Goal: Information Seeking & Learning: Learn about a topic

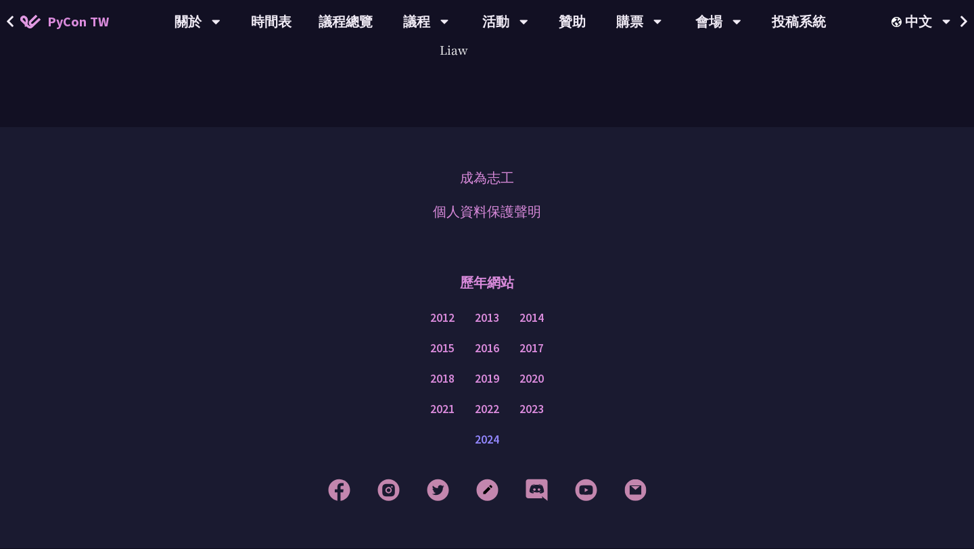
click at [484, 432] on link "2024" at bounding box center [487, 440] width 24 height 17
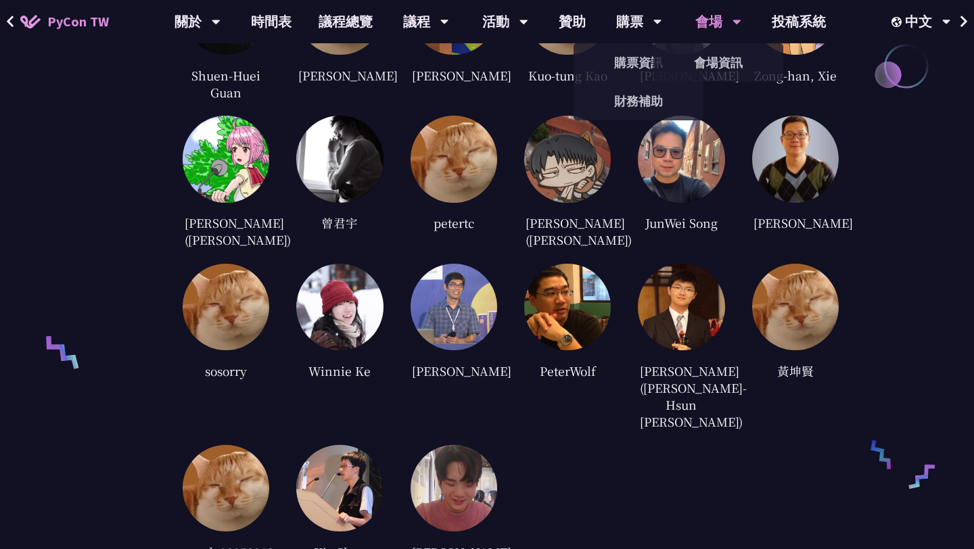
scroll to position [3426, 0]
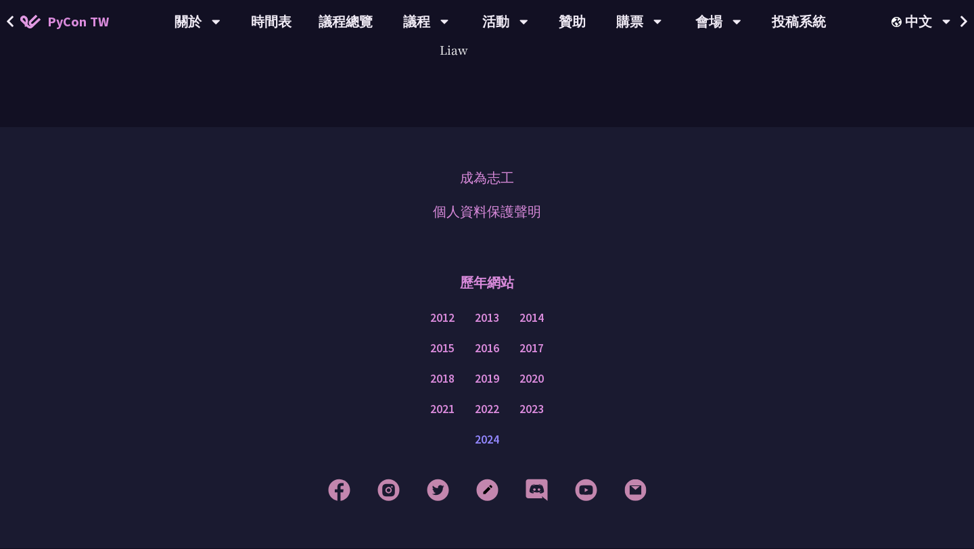
click at [487, 432] on link "2024" at bounding box center [487, 440] width 24 height 17
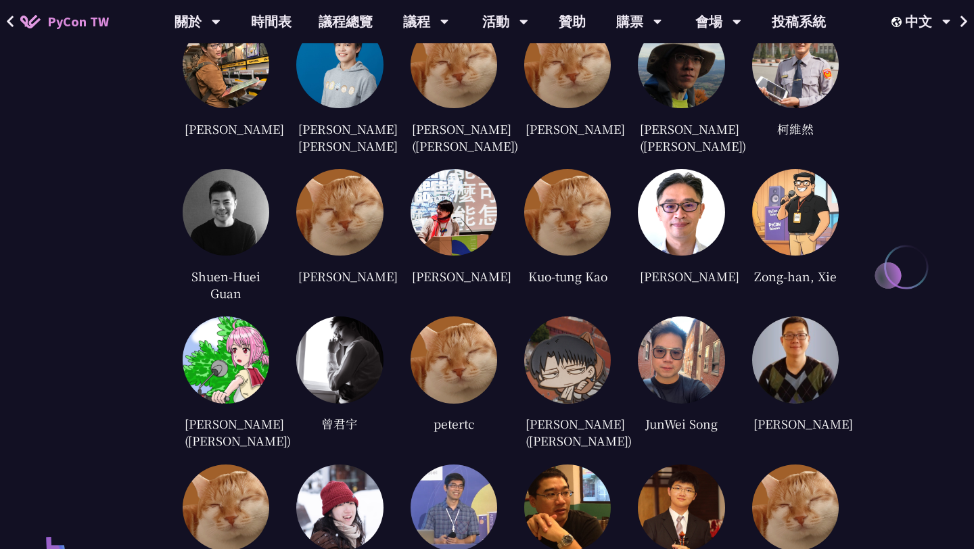
scroll to position [2707, 0]
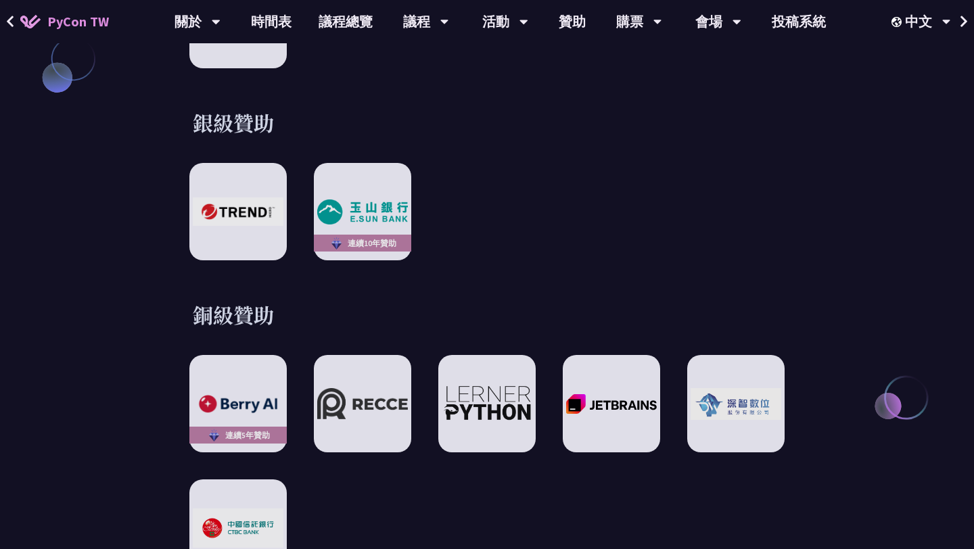
scroll to position [1706, 0]
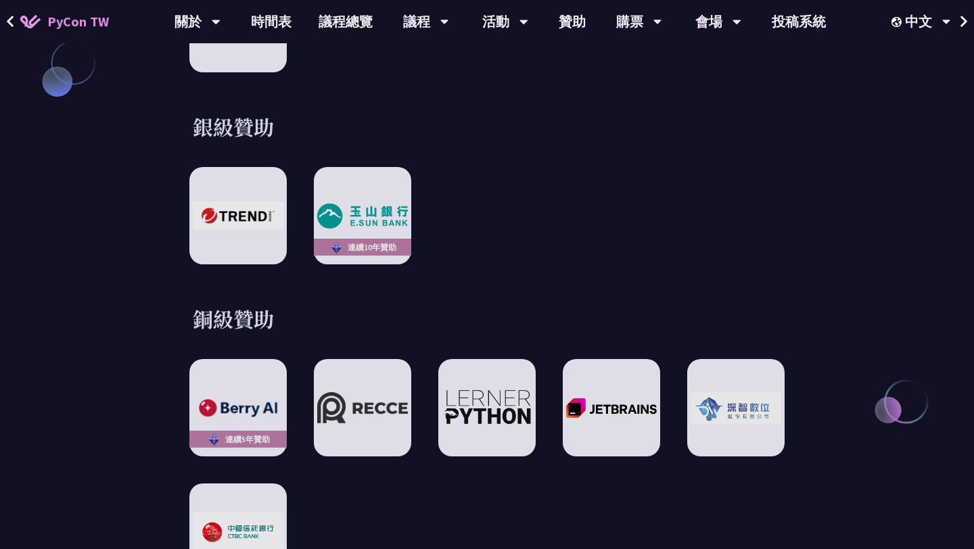
click at [354, 524] on div "連續5年贊助 連續3年贊助 連續6年贊助" at bounding box center [486, 470] width 595 height 222
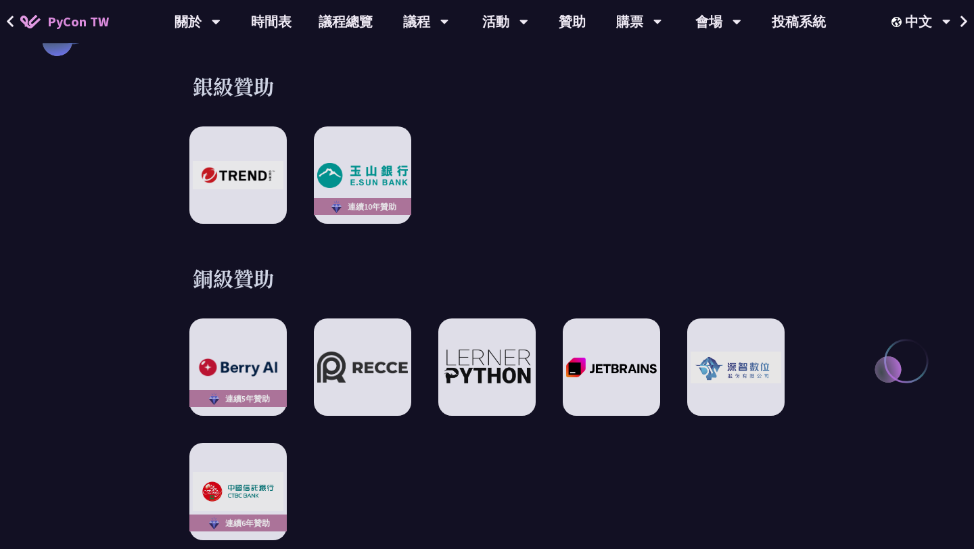
scroll to position [1758, 0]
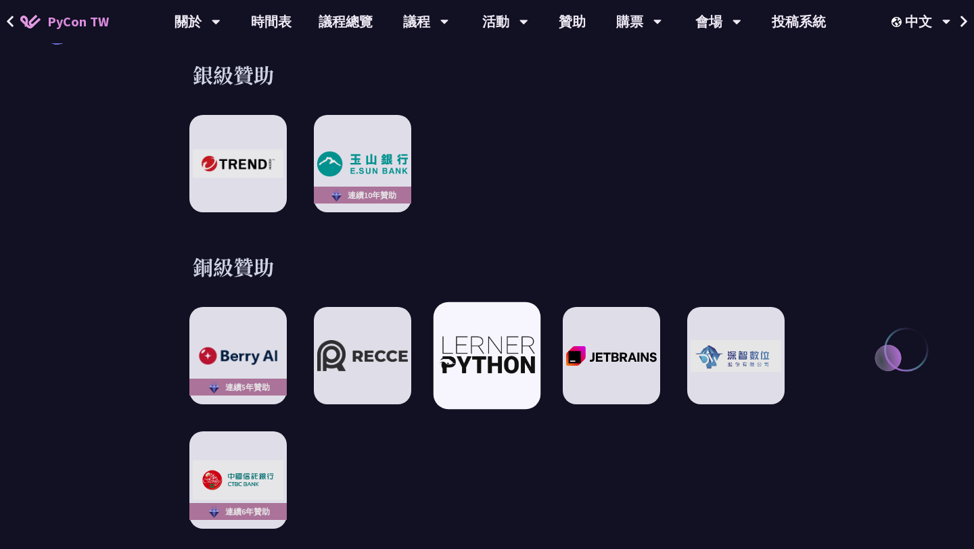
click at [468, 359] on img at bounding box center [486, 356] width 99 height 42
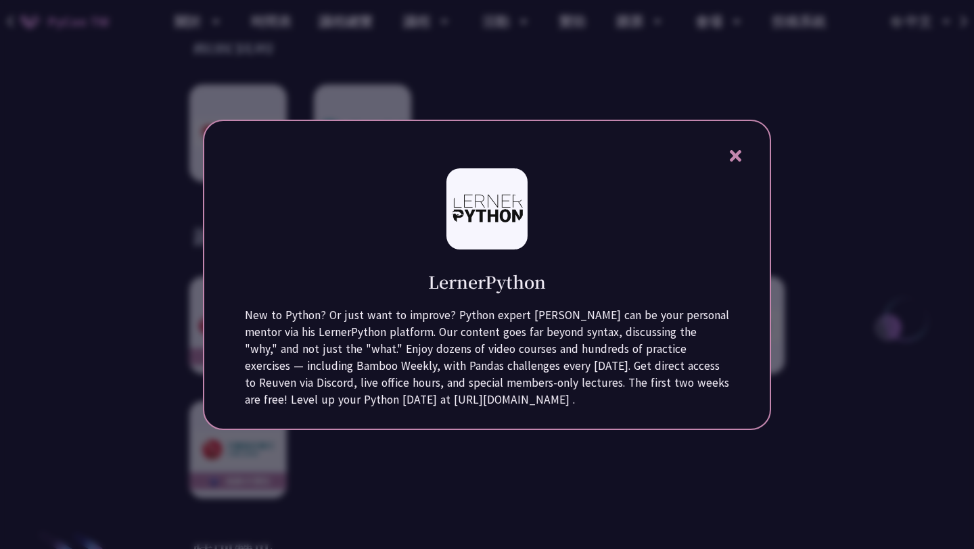
scroll to position [1794, 0]
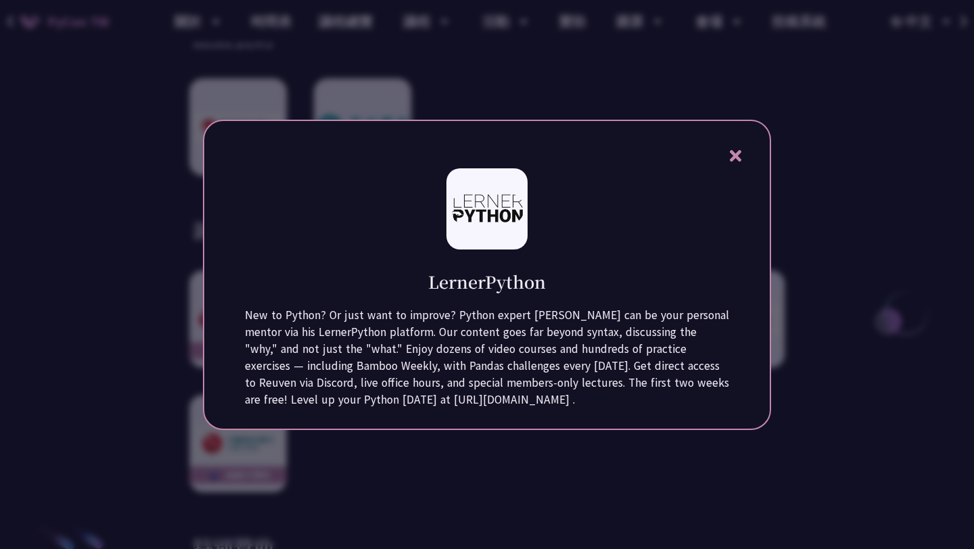
click at [513, 275] on h1 "LernerPython" at bounding box center [487, 282] width 118 height 24
copy h1 "LernerPython"
click at [499, 189] on div at bounding box center [487, 208] width 81 height 81
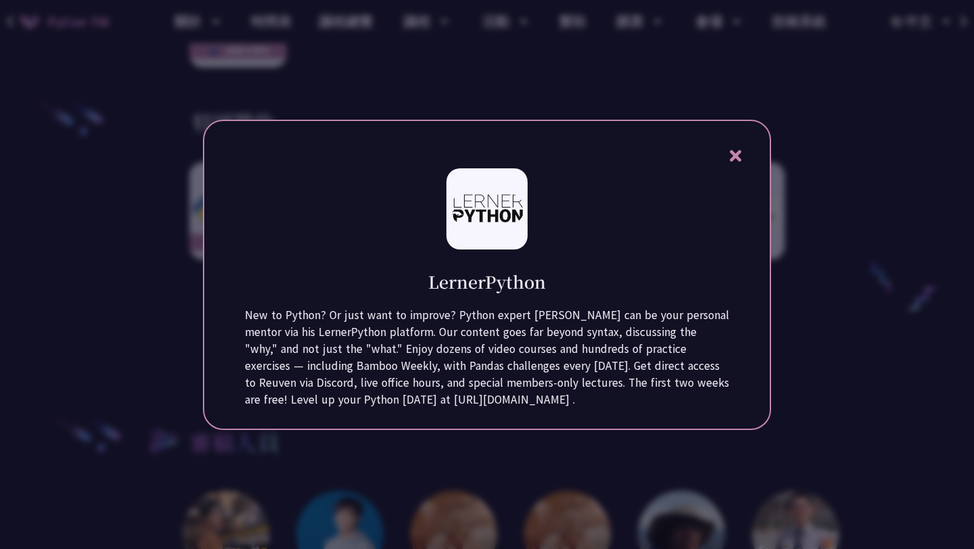
scroll to position [2437, 0]
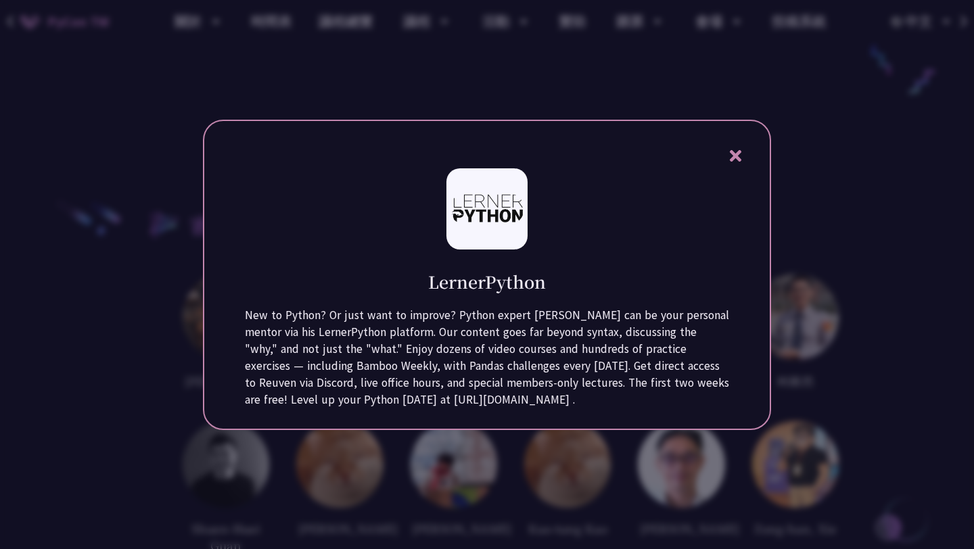
click at [730, 160] on icon at bounding box center [735, 156] width 12 height 12
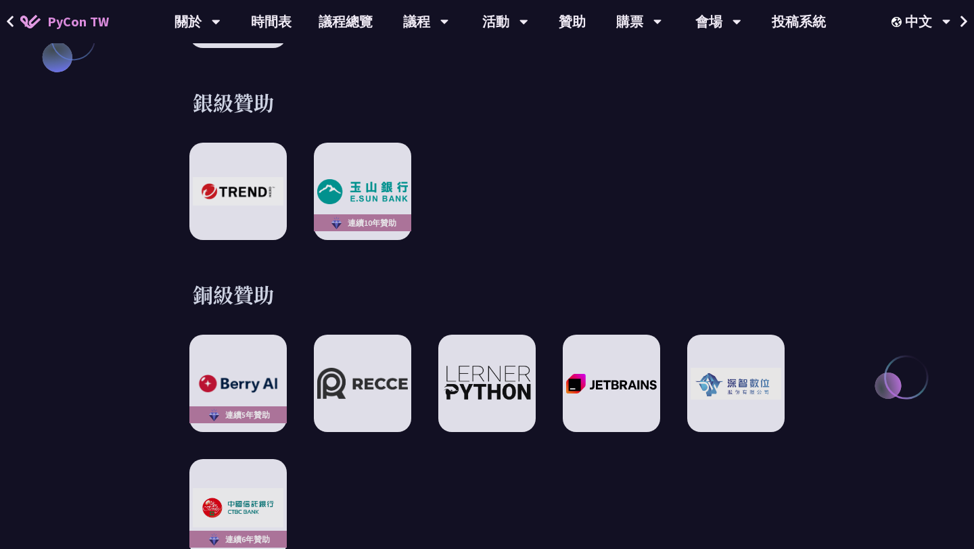
scroll to position [1728, 0]
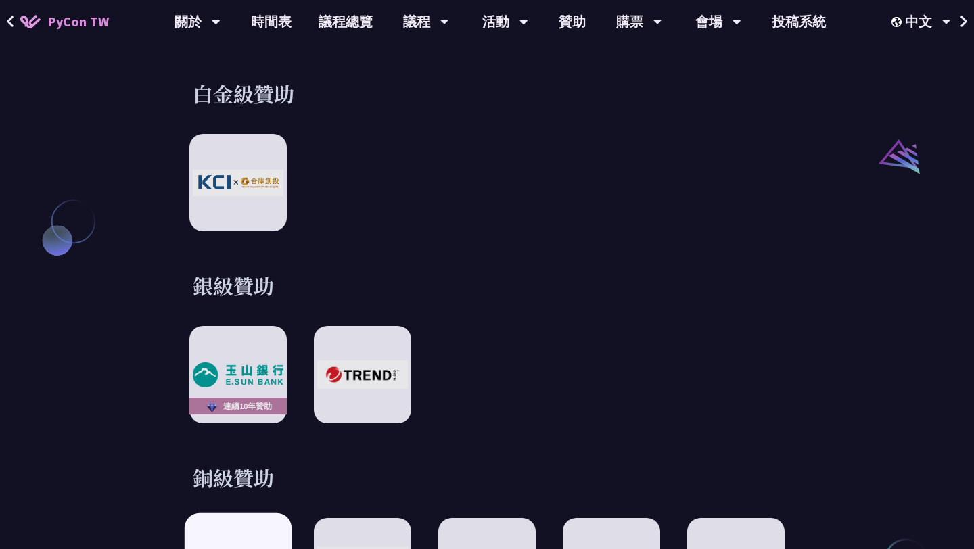
scroll to position [1540, 0]
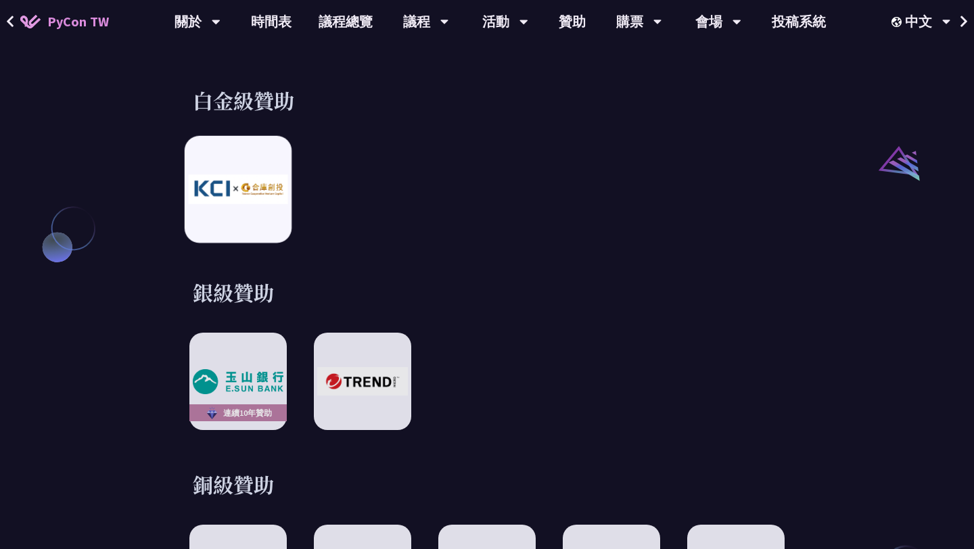
click at [267, 179] on img at bounding box center [237, 189] width 99 height 29
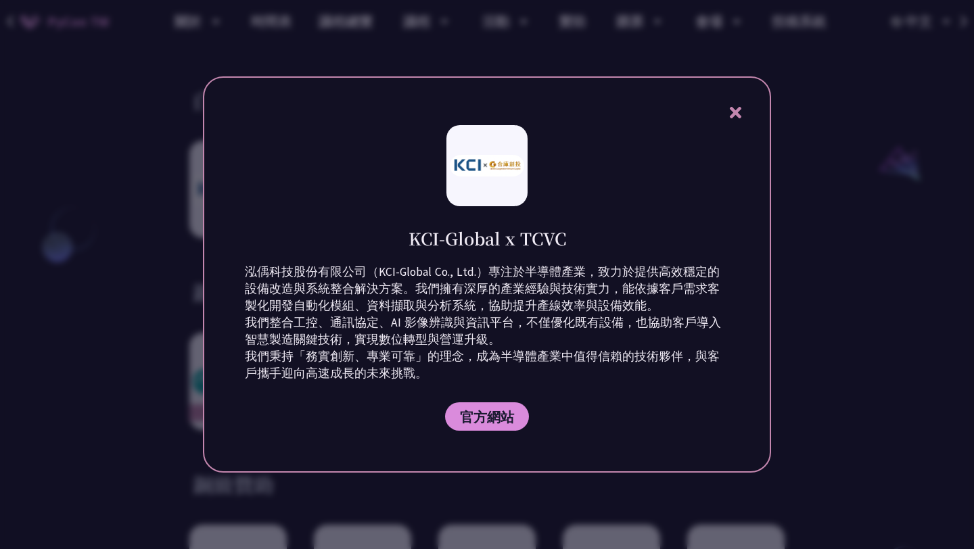
click at [719, 105] on div "KCI-Global x TCVC 泓偊科技股份有限公司（KCI-Global Co., Ltd.）專注於半導體產業，致力於提供高效穩定的設備改造與系統整合解…" at bounding box center [487, 274] width 568 height 397
click at [725, 112] on div "KCI-Global x TCVC 泓偊科技股份有限公司（KCI-Global Co., Ltd.）專注於半導體產業，致力於提供高效穩定的設備改造與系統整合解…" at bounding box center [487, 274] width 568 height 397
click at [733, 112] on icon at bounding box center [735, 113] width 12 height 12
